Goal: Transaction & Acquisition: Purchase product/service

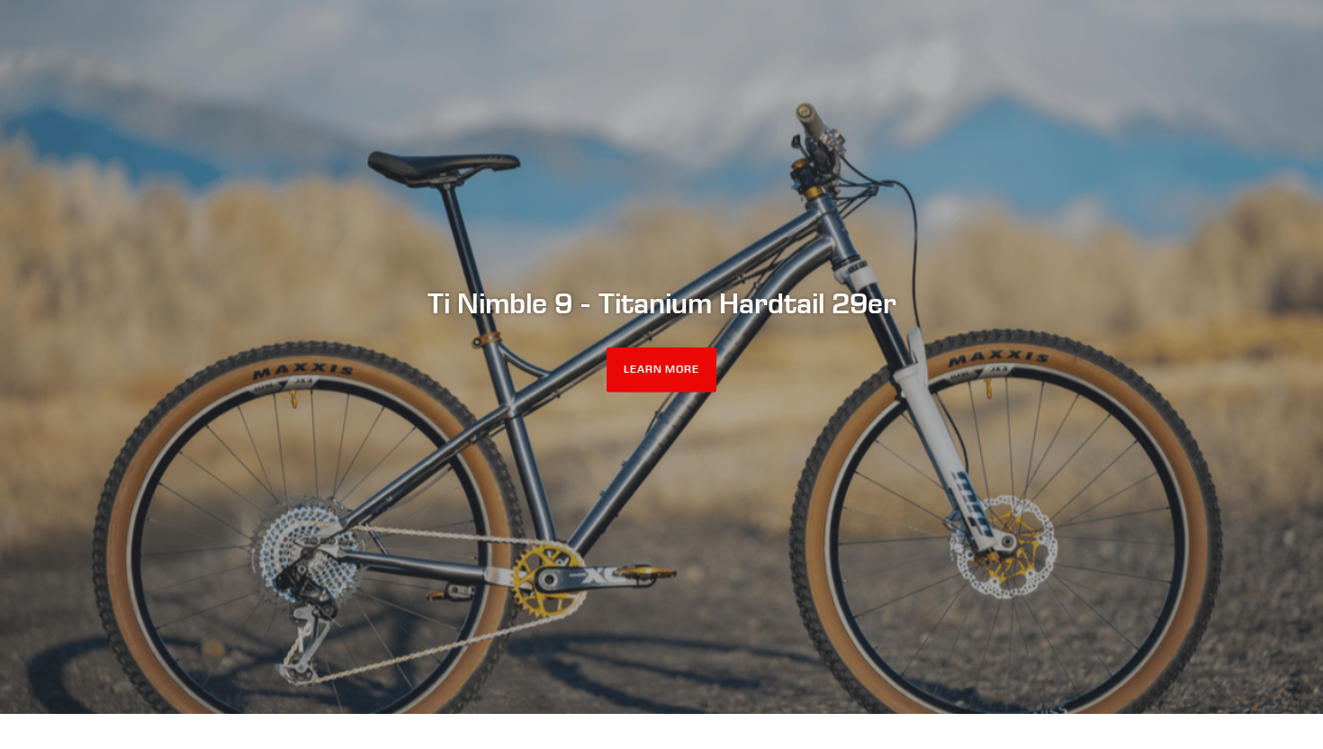
scroll to position [185, 0]
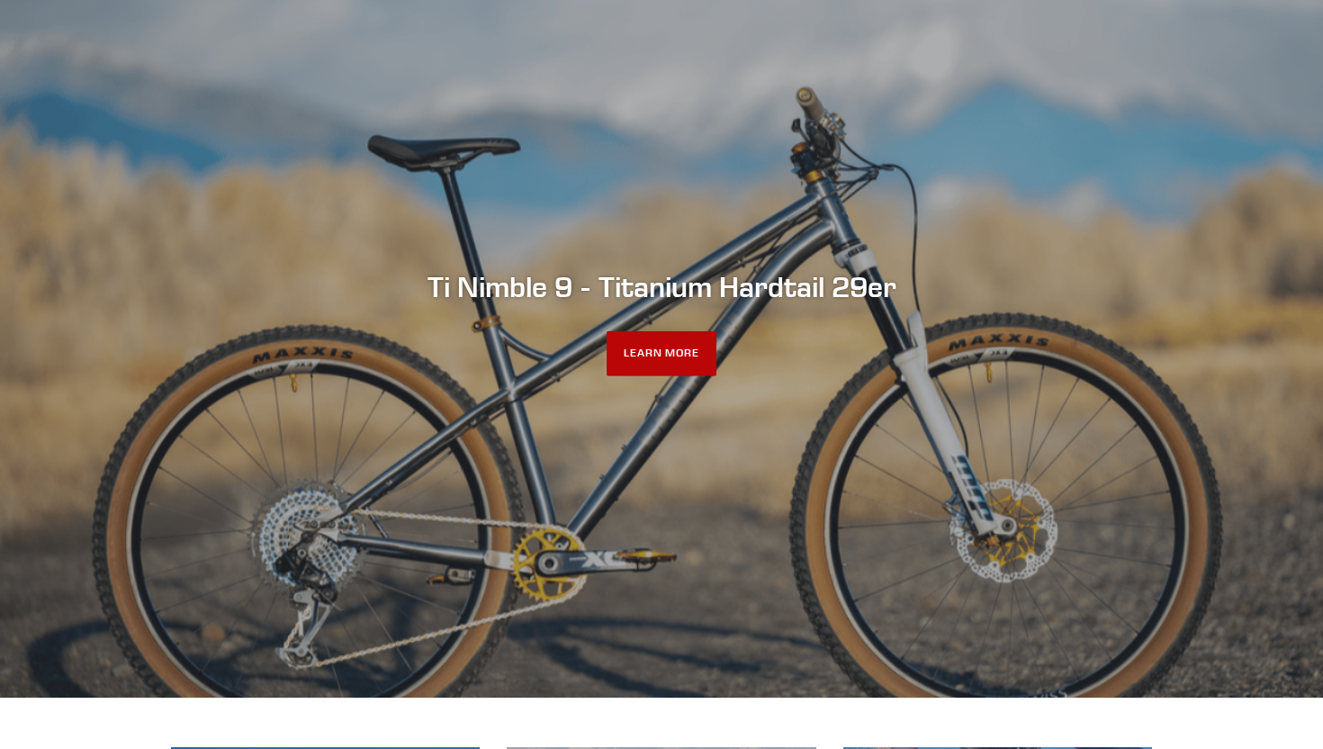
click at [644, 362] on link "LEARN MORE" at bounding box center [661, 353] width 111 height 45
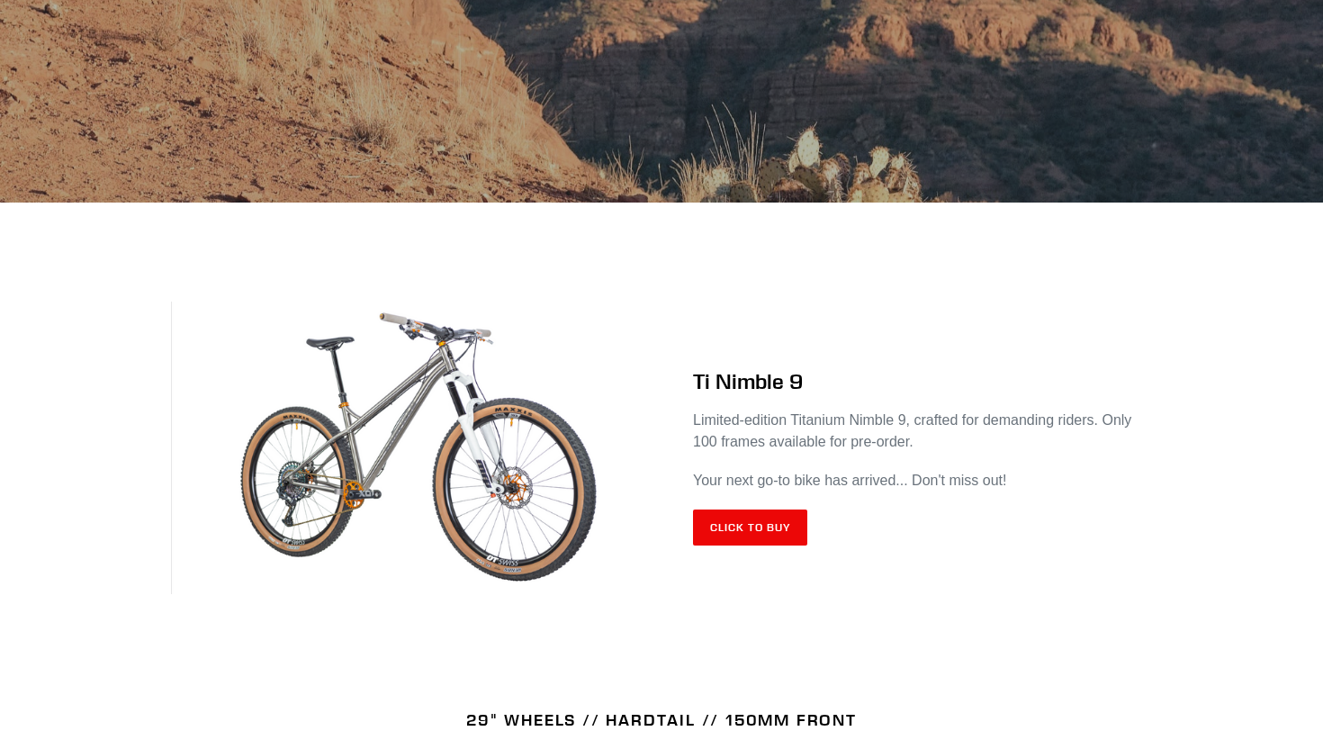
scroll to position [516, 0]
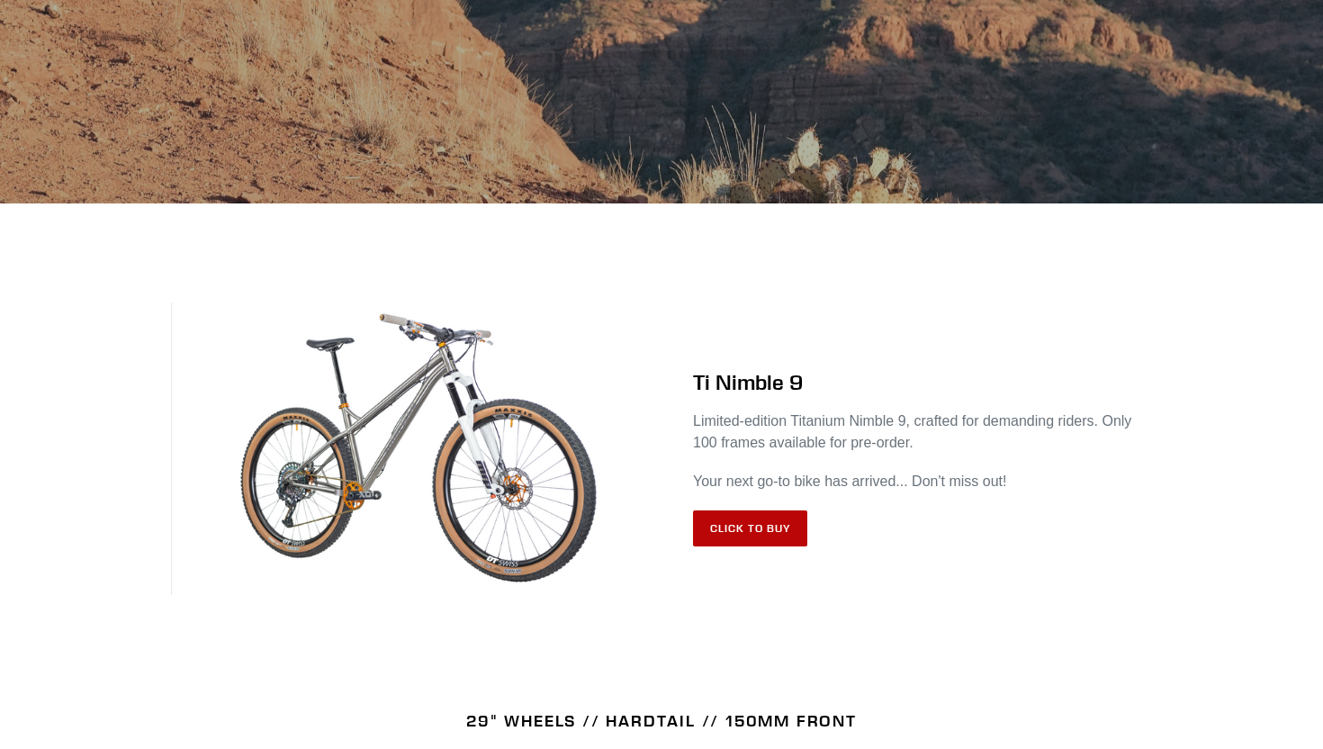
click at [757, 524] on link "Click to Buy" at bounding box center [750, 528] width 114 height 36
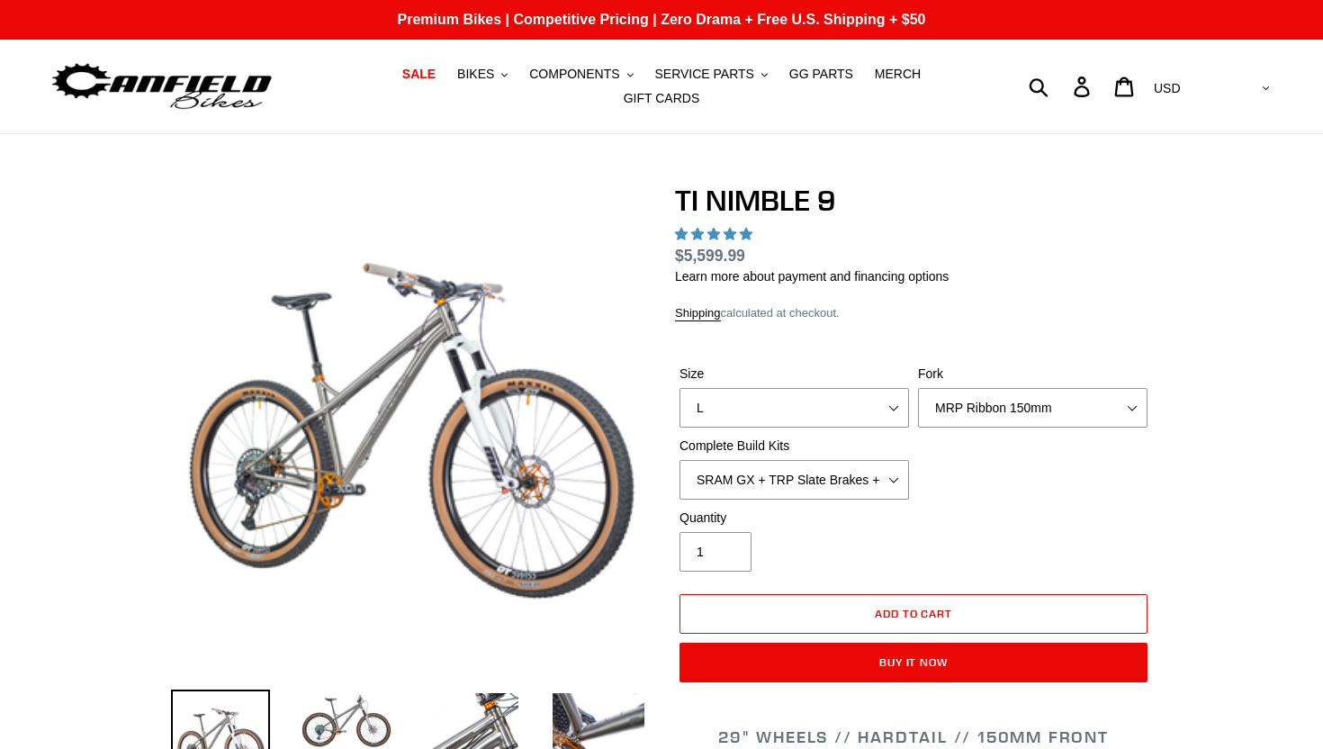
select select "highest-rating"
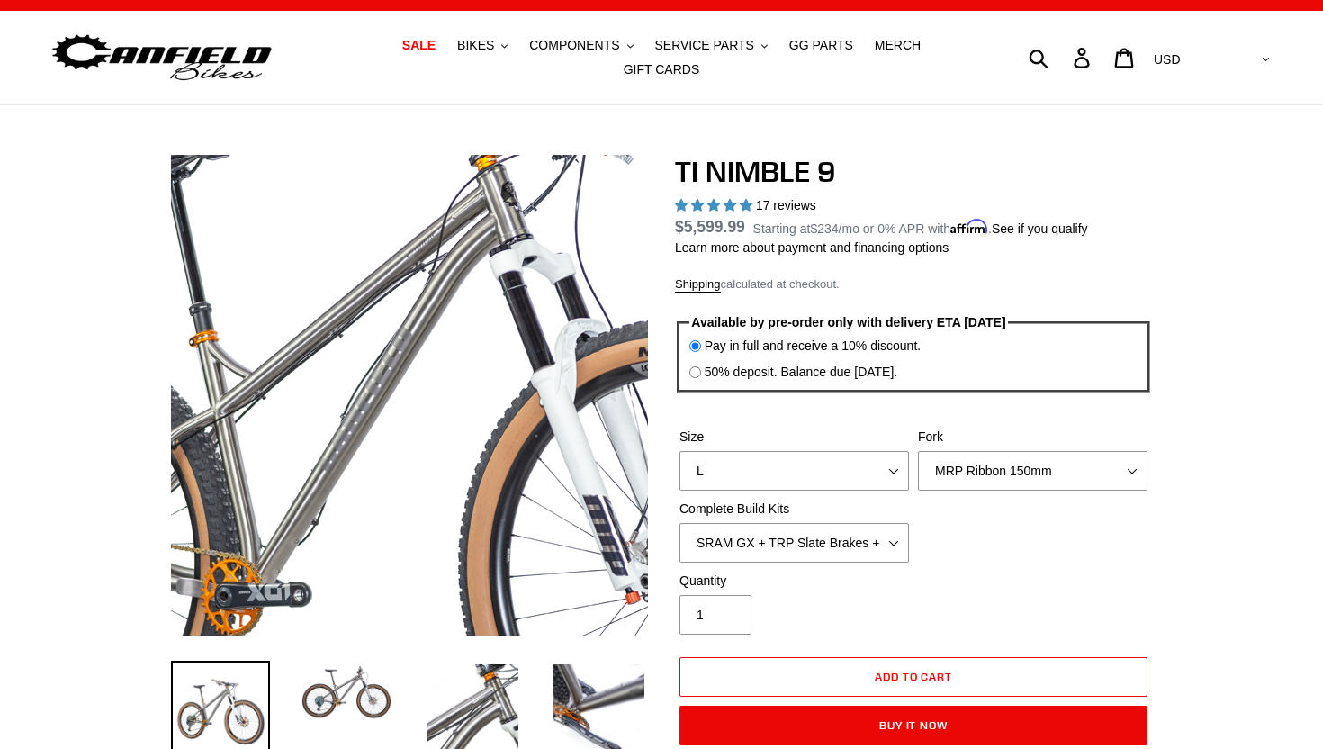
scroll to position [15, 0]
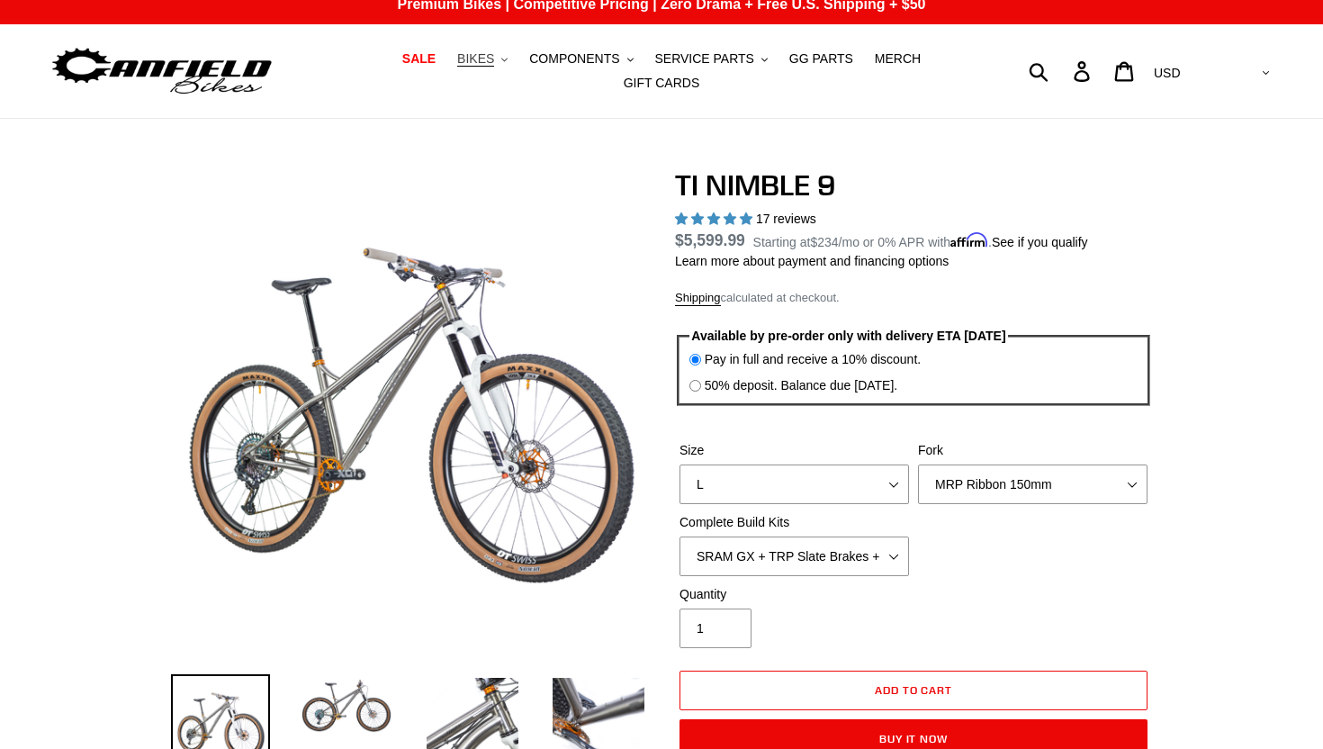
click at [489, 64] on span "BIKES" at bounding box center [475, 58] width 37 height 15
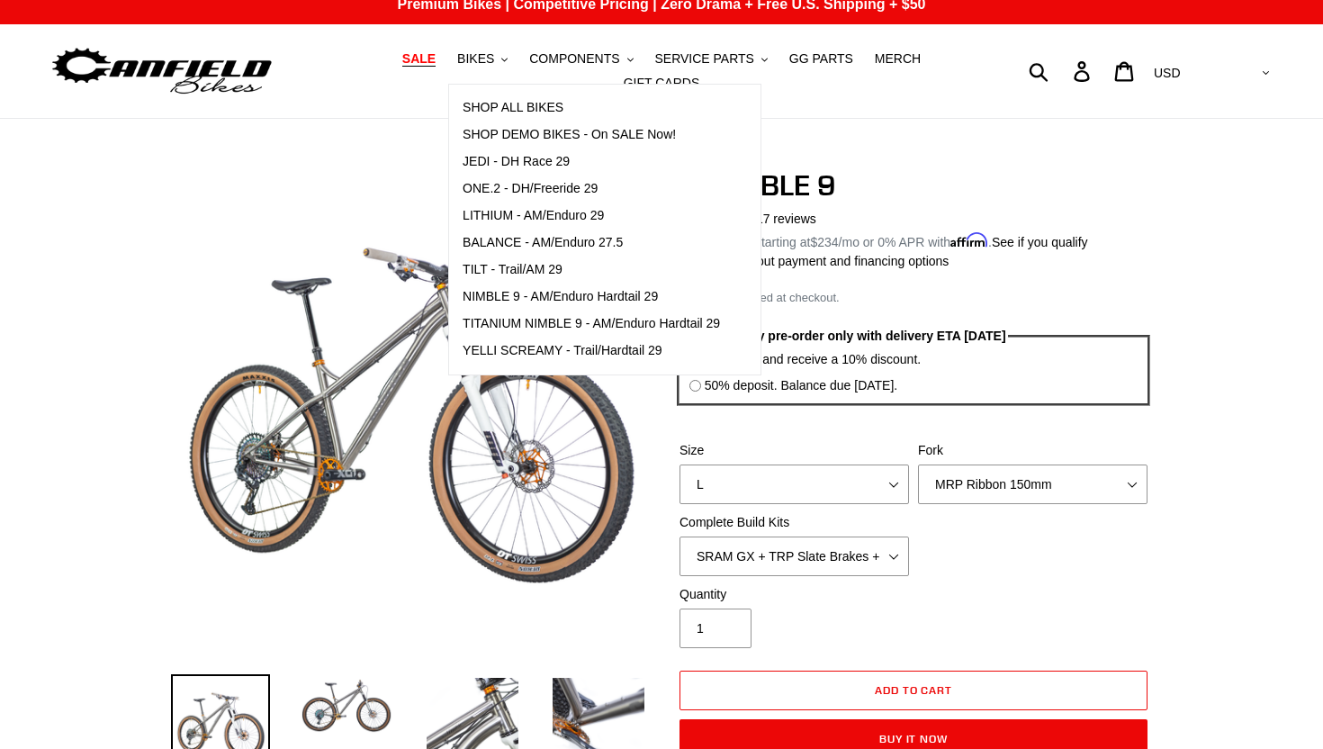
click at [435, 56] on span "SALE" at bounding box center [418, 58] width 33 height 15
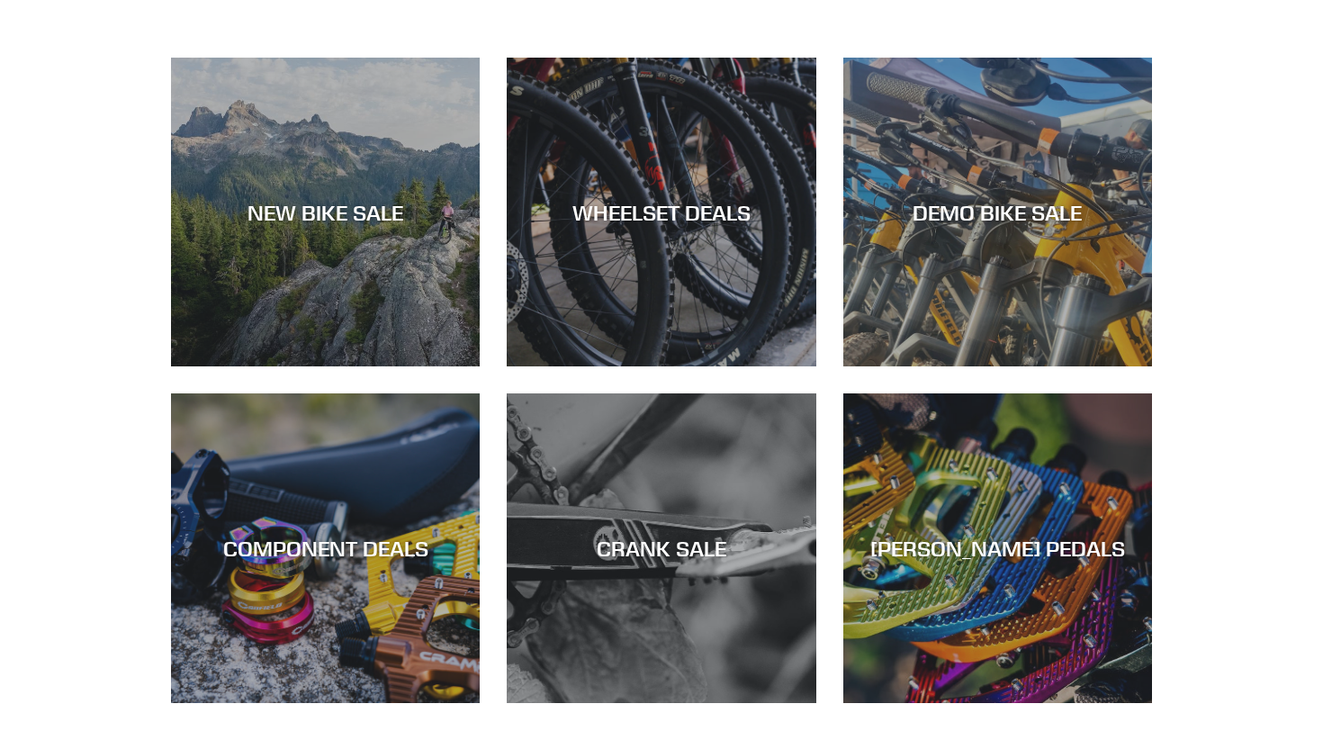
scroll to position [552, 0]
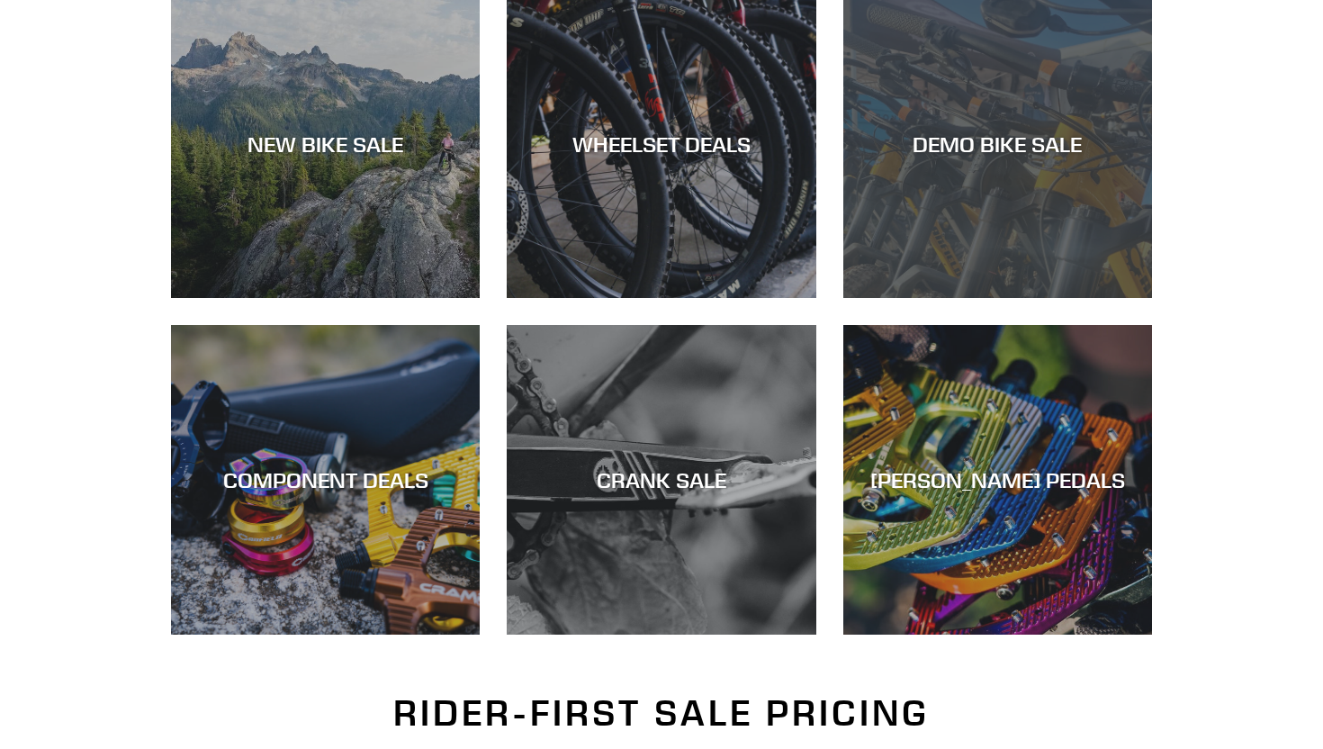
click at [1062, 298] on div "DEMO BIKE SALE" at bounding box center [997, 298] width 309 height 0
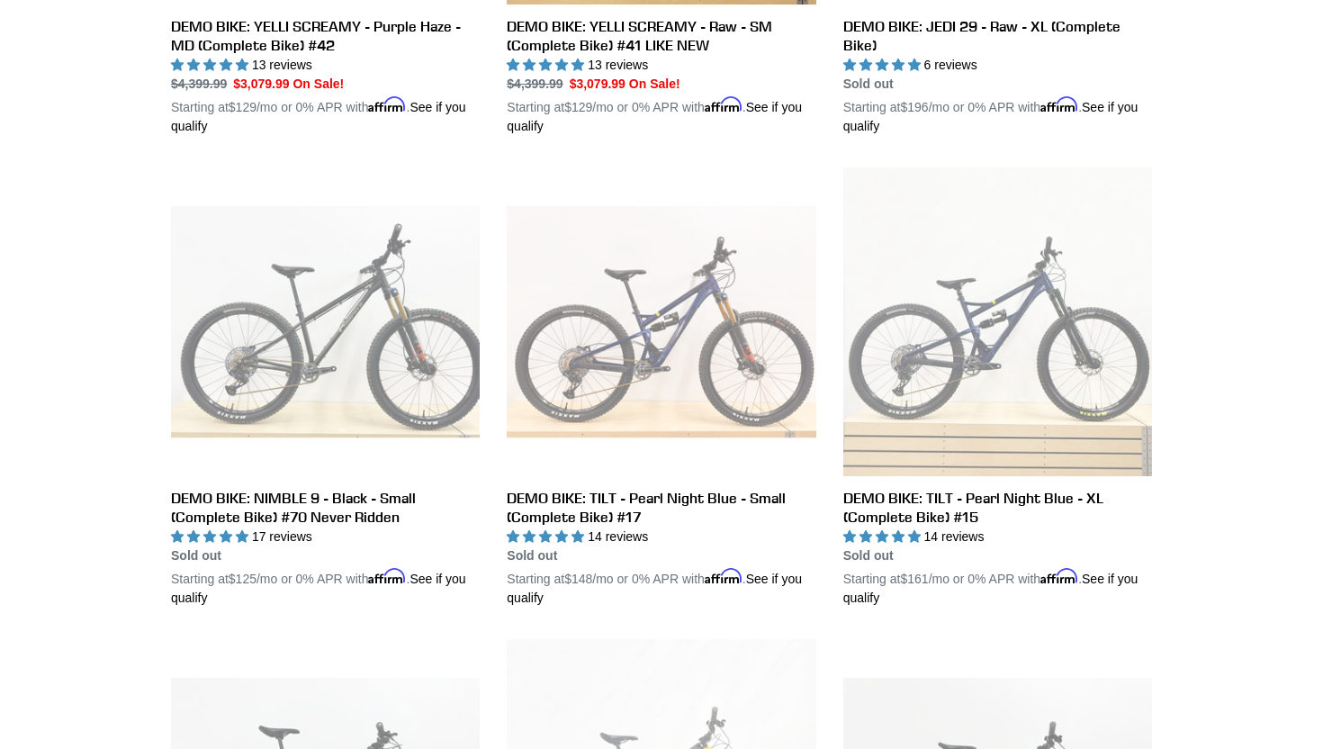
scroll to position [2257, 0]
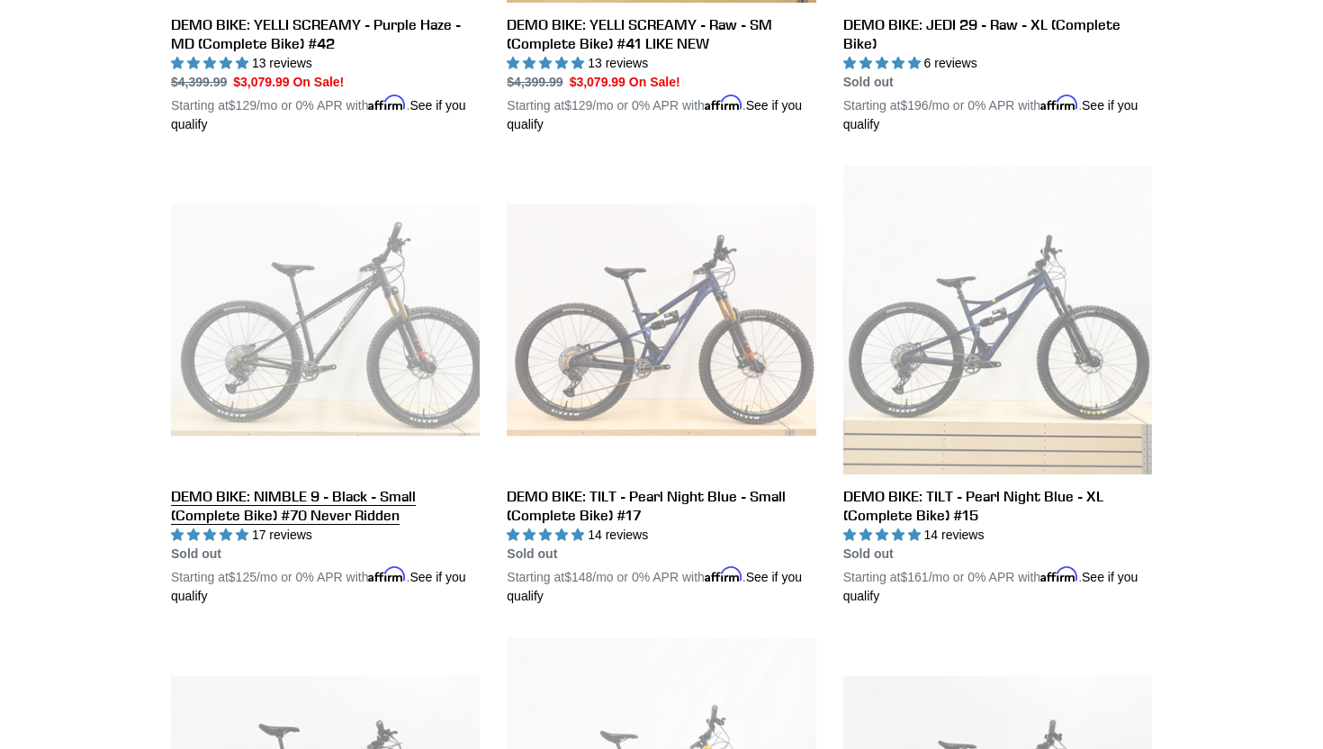
click at [396, 355] on link "DEMO BIKE: NIMBLE 9 - Black - Small (Complete Bike) #70 Never Ridden" at bounding box center [325, 386] width 309 height 440
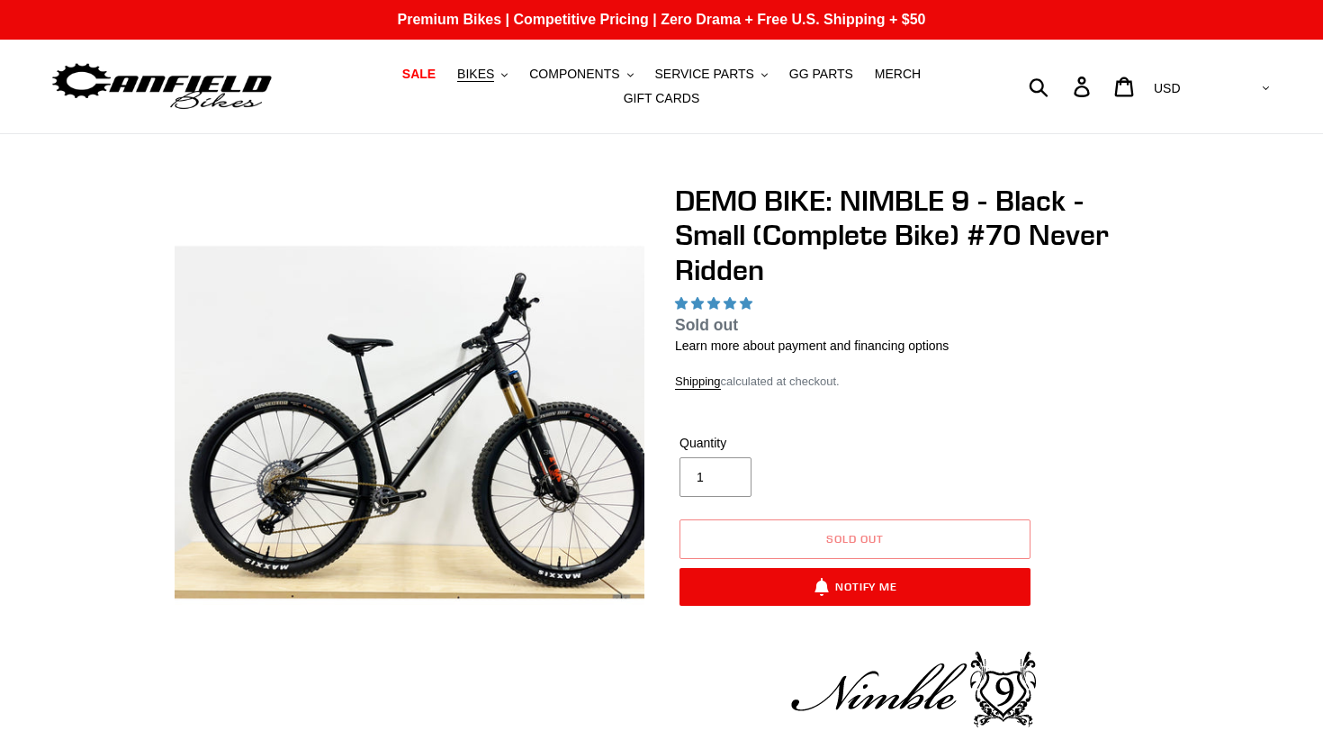
select select "highest-rating"
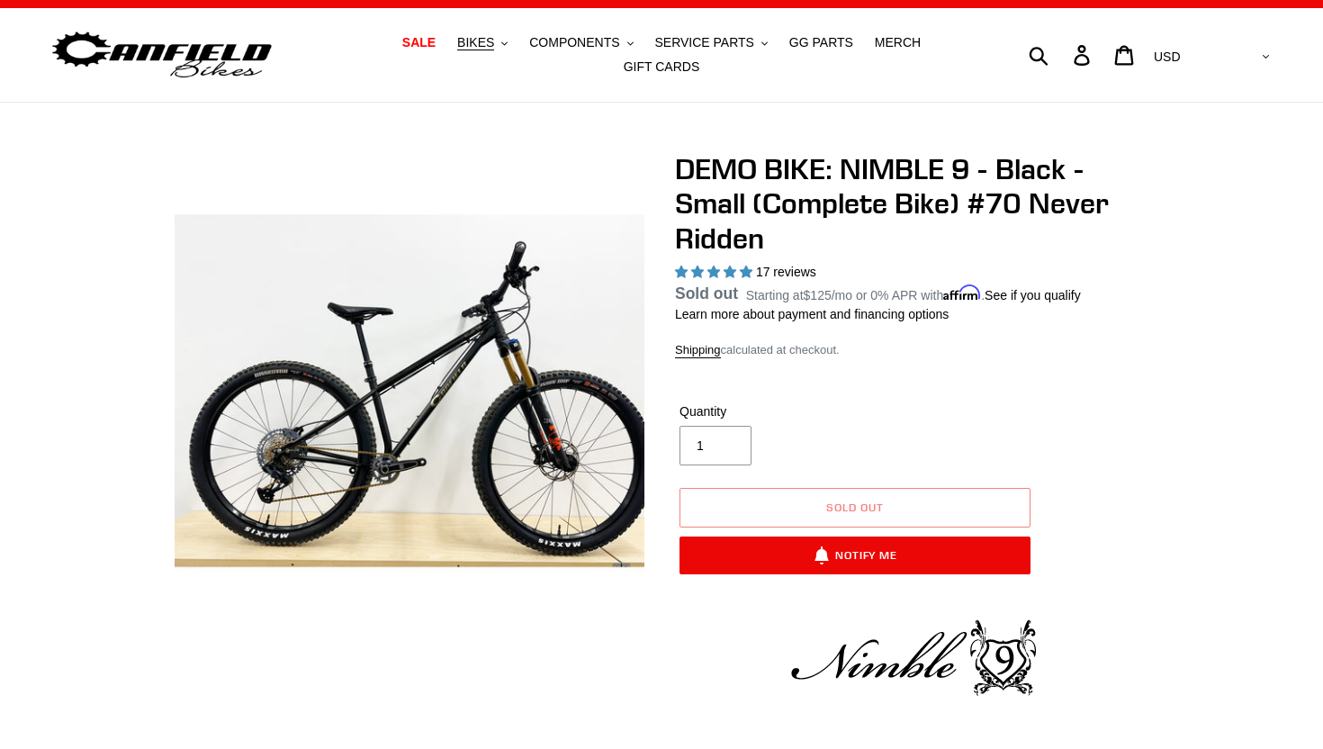
scroll to position [34, 0]
